Goal: Task Accomplishment & Management: Manage account settings

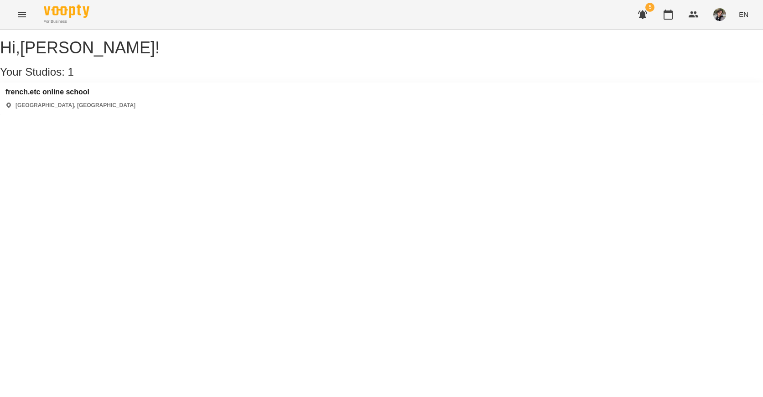
click at [90, 96] on h3 "french.etc online school" at bounding box center [70, 92] width 130 height 8
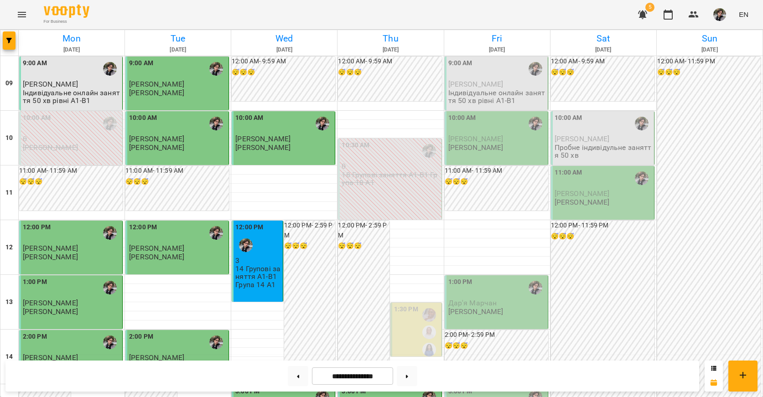
click at [482, 98] on p "Індивідуальне онлайн заняття 50 хв рівні А1-В1" at bounding box center [497, 97] width 98 height 16
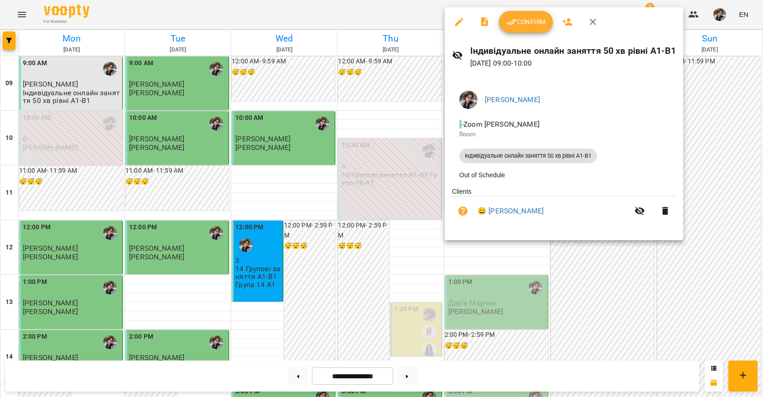
click at [534, 26] on span "Confirm" at bounding box center [525, 21] width 39 height 11
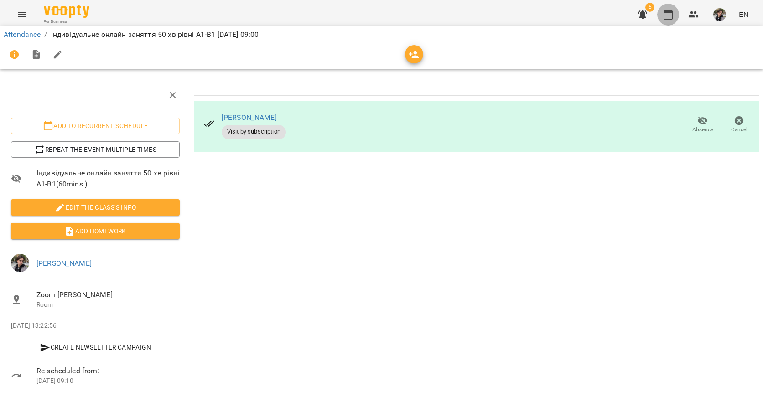
click at [664, 16] on icon "button" at bounding box center [668, 14] width 11 height 11
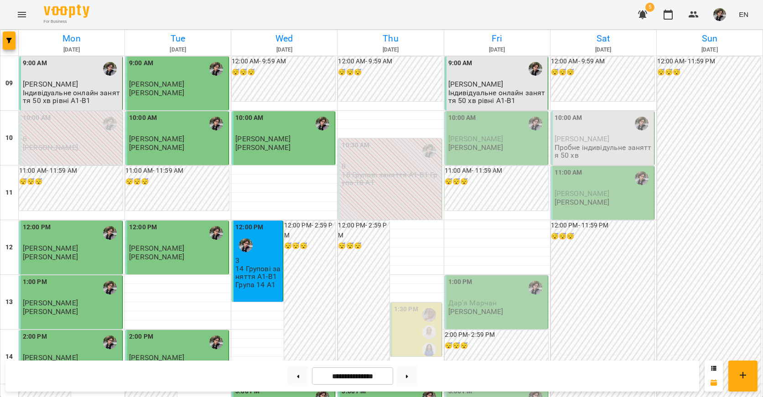
click at [493, 139] on span "[PERSON_NAME]" at bounding box center [475, 139] width 55 height 9
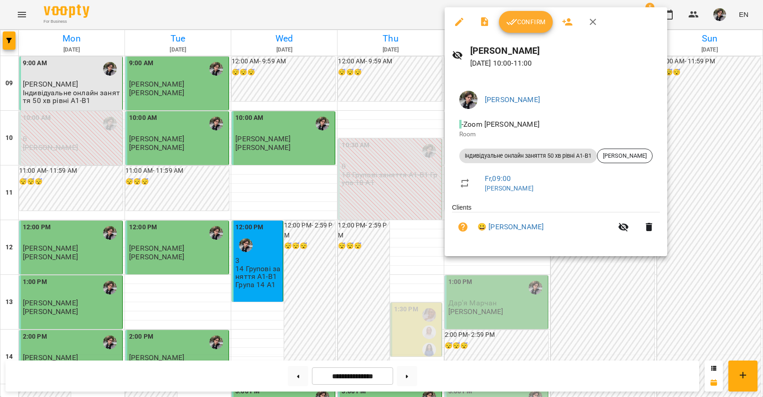
click at [532, 28] on button "Confirm" at bounding box center [526, 22] width 54 height 22
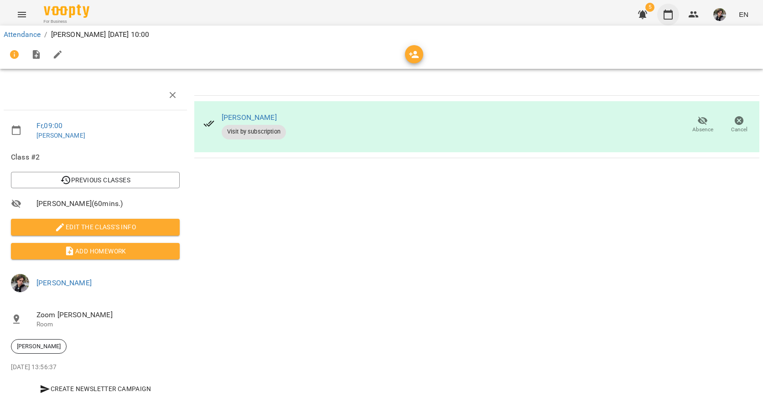
click at [672, 13] on icon "button" at bounding box center [668, 14] width 11 height 11
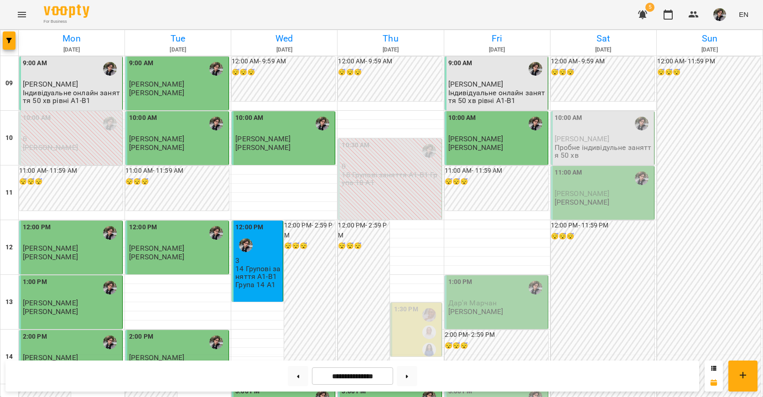
scroll to position [219, 0]
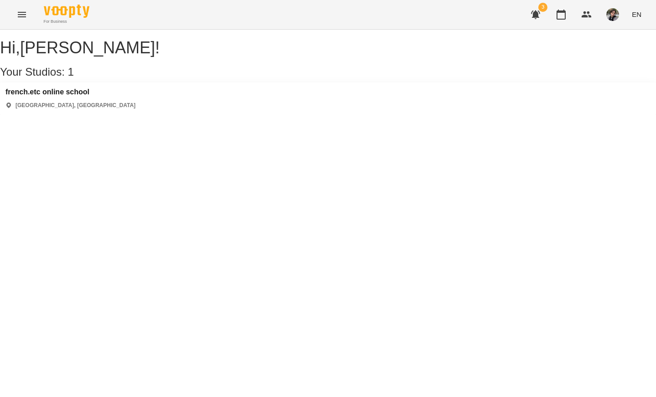
click at [89, 96] on h3 "french.etc online school" at bounding box center [70, 92] width 130 height 8
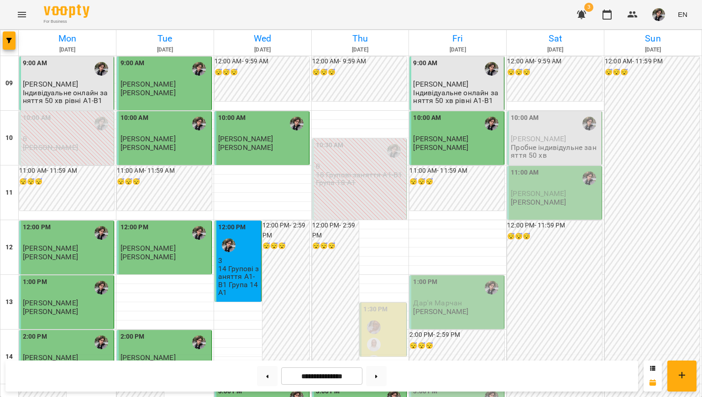
scroll to position [466, 0]
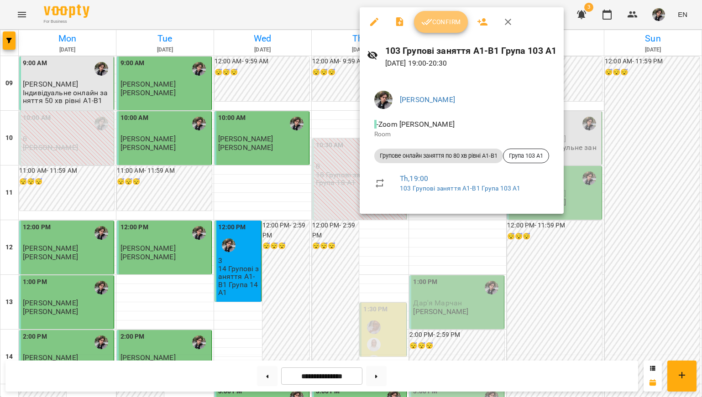
click at [443, 22] on span "Confirm" at bounding box center [440, 21] width 39 height 11
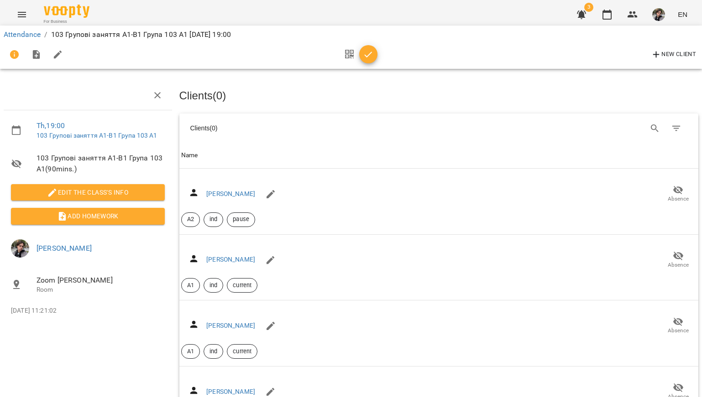
click at [590, 18] on button "button" at bounding box center [581, 15] width 22 height 22
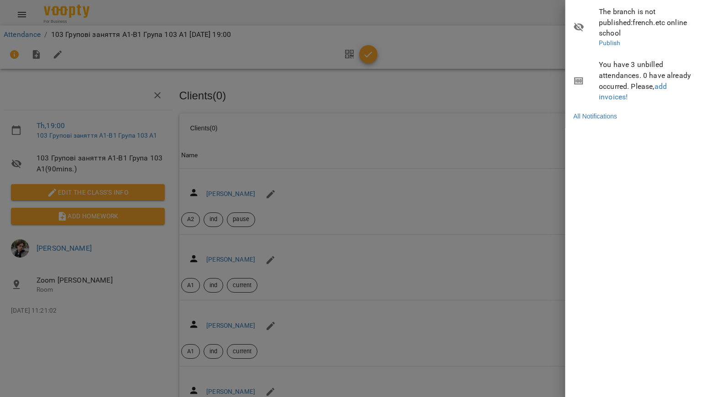
click at [487, 47] on div at bounding box center [351, 198] width 702 height 397
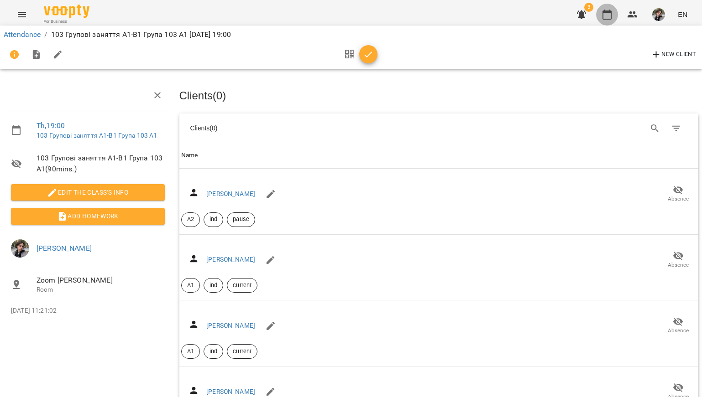
click at [605, 9] on button "button" at bounding box center [607, 15] width 22 height 22
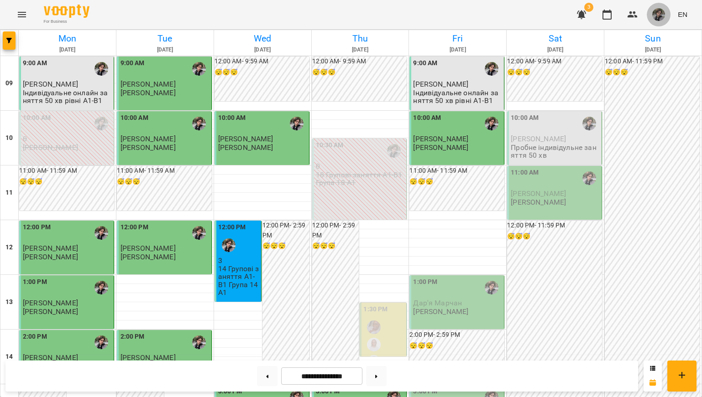
click at [656, 9] on img "button" at bounding box center [658, 14] width 13 height 13
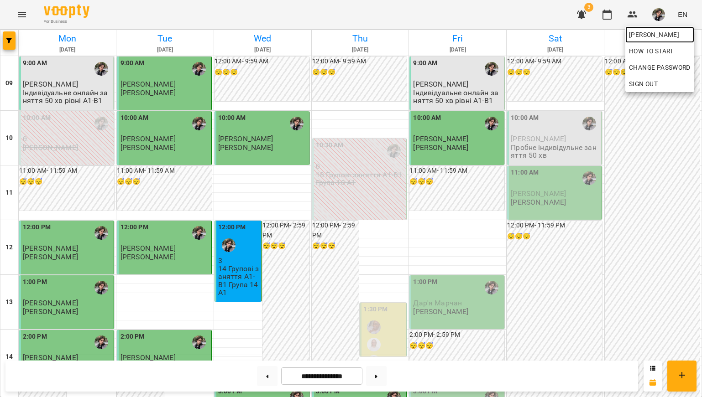
click at [656, 28] on link "[PERSON_NAME]" at bounding box center [659, 34] width 69 height 16
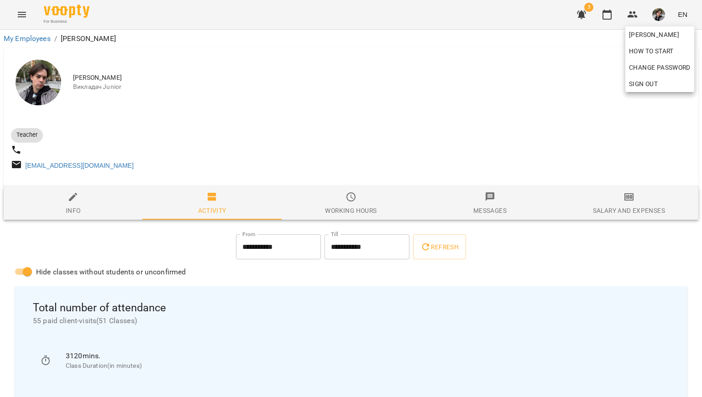
click at [409, 140] on div at bounding box center [351, 198] width 702 height 397
click at [608, 18] on icon "button" at bounding box center [606, 14] width 11 height 11
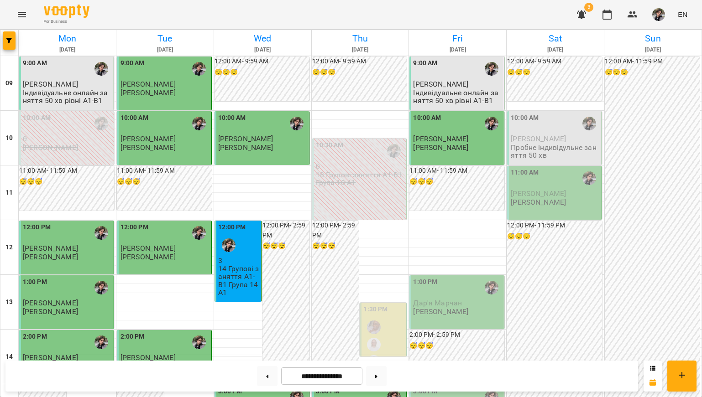
scroll to position [466, 0]
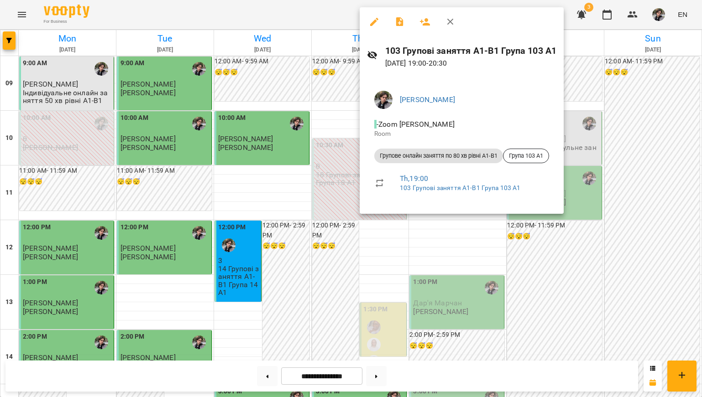
click at [344, 112] on div at bounding box center [351, 198] width 702 height 397
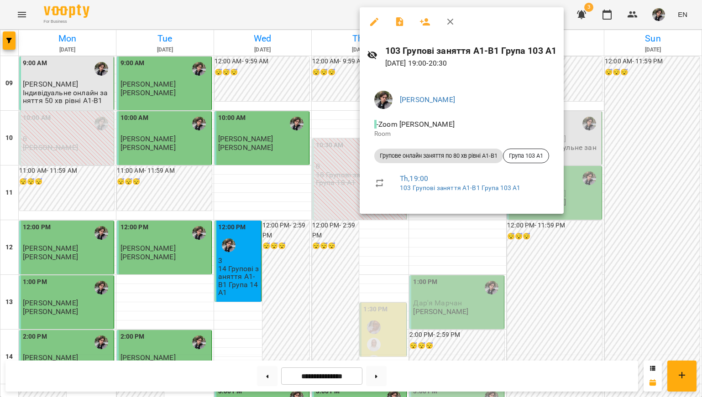
click at [342, 173] on div at bounding box center [351, 198] width 702 height 397
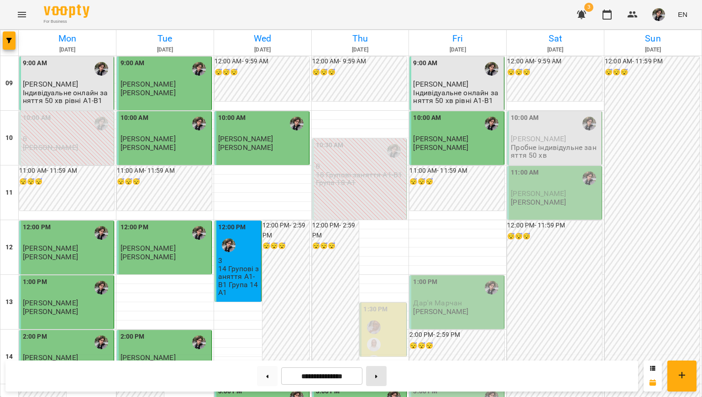
click at [381, 375] on button at bounding box center [376, 376] width 21 height 20
type input "**********"
